Goal: Contribute content

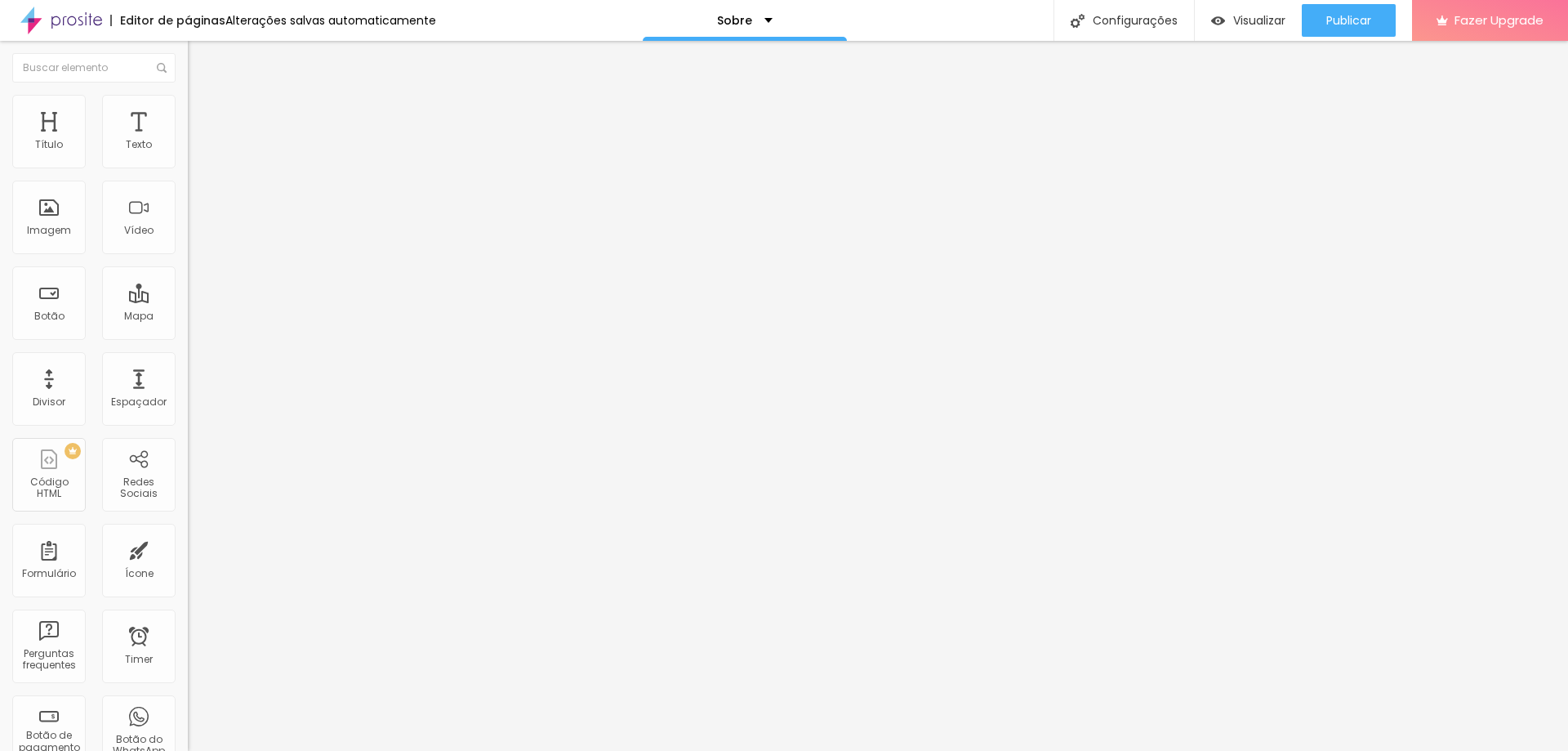
click at [188, 141] on span "Trocar imagem" at bounding box center [232, 134] width 89 height 14
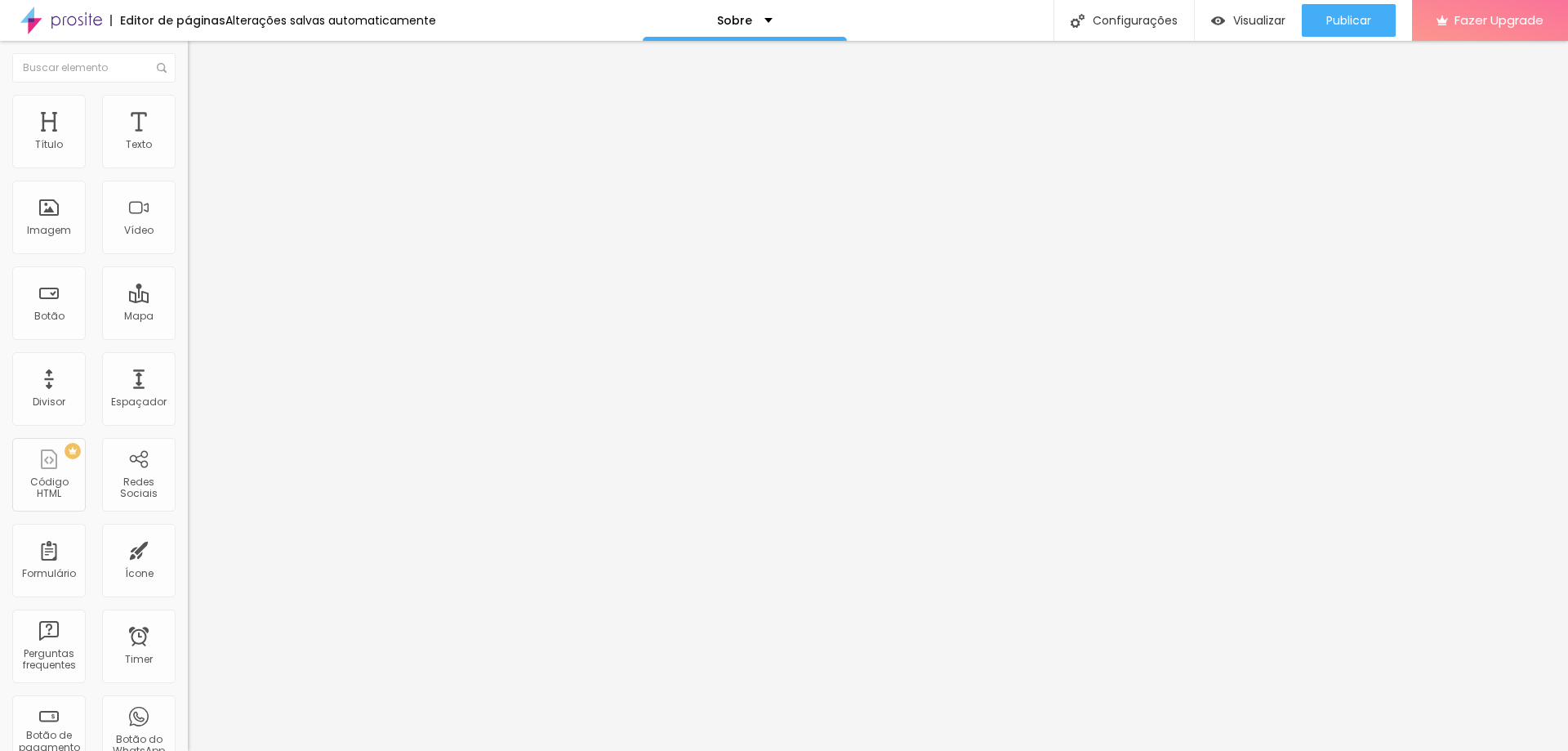
click at [1348, 23] on span "Publicar" at bounding box center [1347, 20] width 45 height 13
click at [200, 63] on img "button" at bounding box center [206, 59] width 13 height 13
